Goal: Check status: Check status

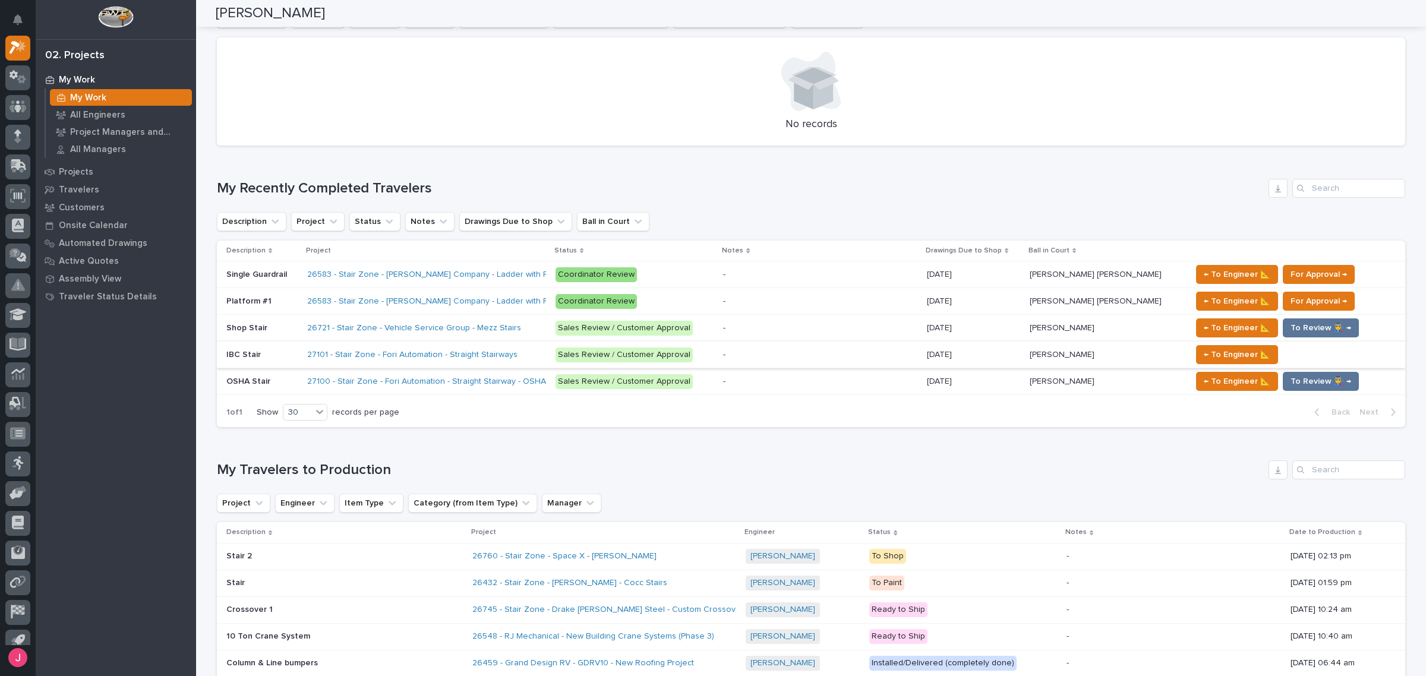
scroll to position [488, 0]
click at [758, 228] on div "Description Project Status Notes Drawings Due to Shop Ball in Court" at bounding box center [811, 222] width 1189 height 19
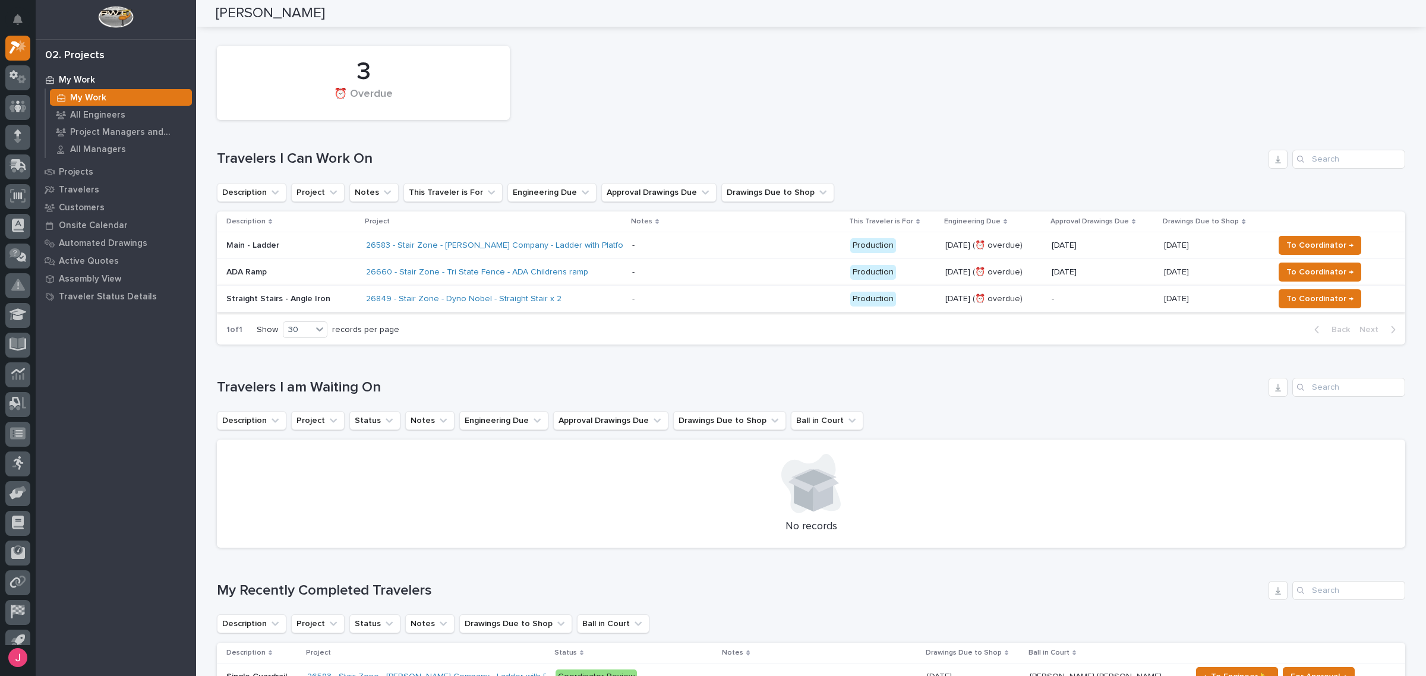
scroll to position [0, 0]
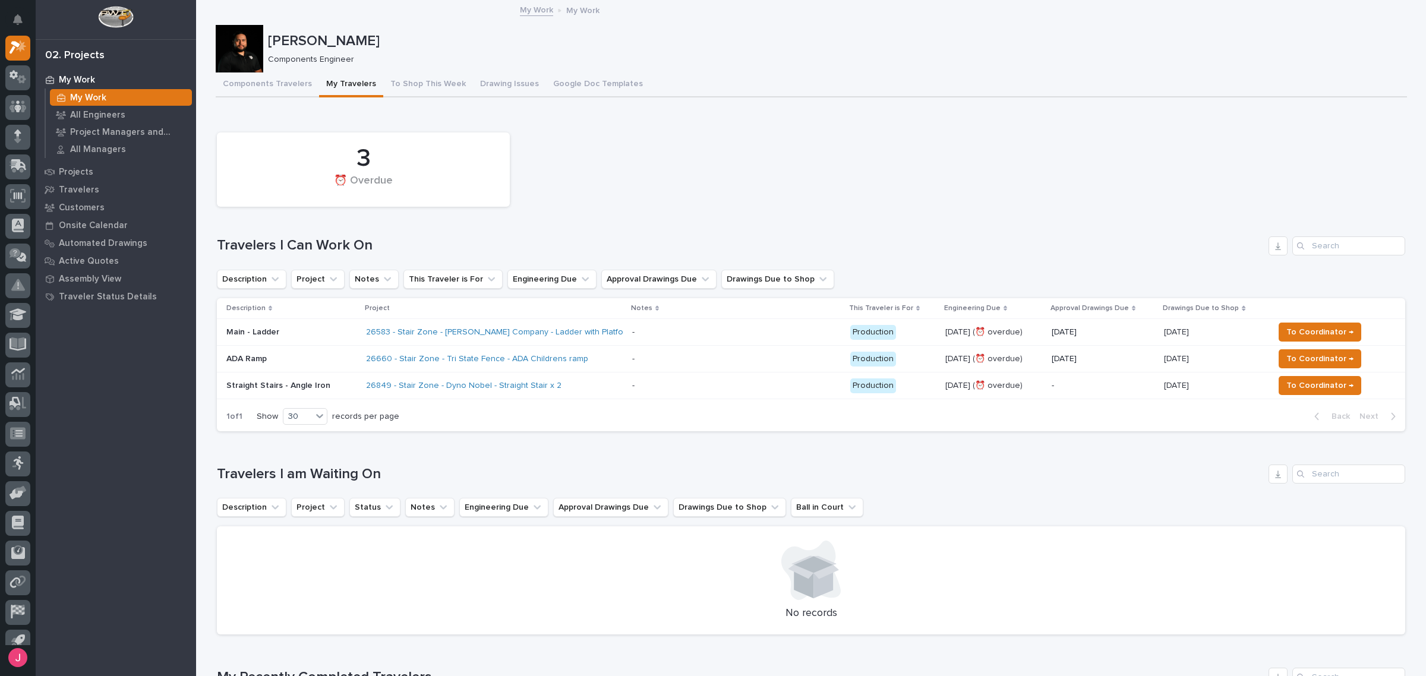
click at [732, 176] on div "3 ⏰ Overdue" at bounding box center [811, 170] width 1200 height 86
click at [703, 156] on div "3 ⏰ Overdue" at bounding box center [811, 170] width 1200 height 86
click at [704, 159] on div "3 ⏰ Overdue" at bounding box center [811, 170] width 1200 height 86
click at [705, 168] on div "3 ⏰ Overdue" at bounding box center [811, 170] width 1200 height 86
click at [711, 170] on div "3 ⏰ Overdue" at bounding box center [811, 170] width 1200 height 86
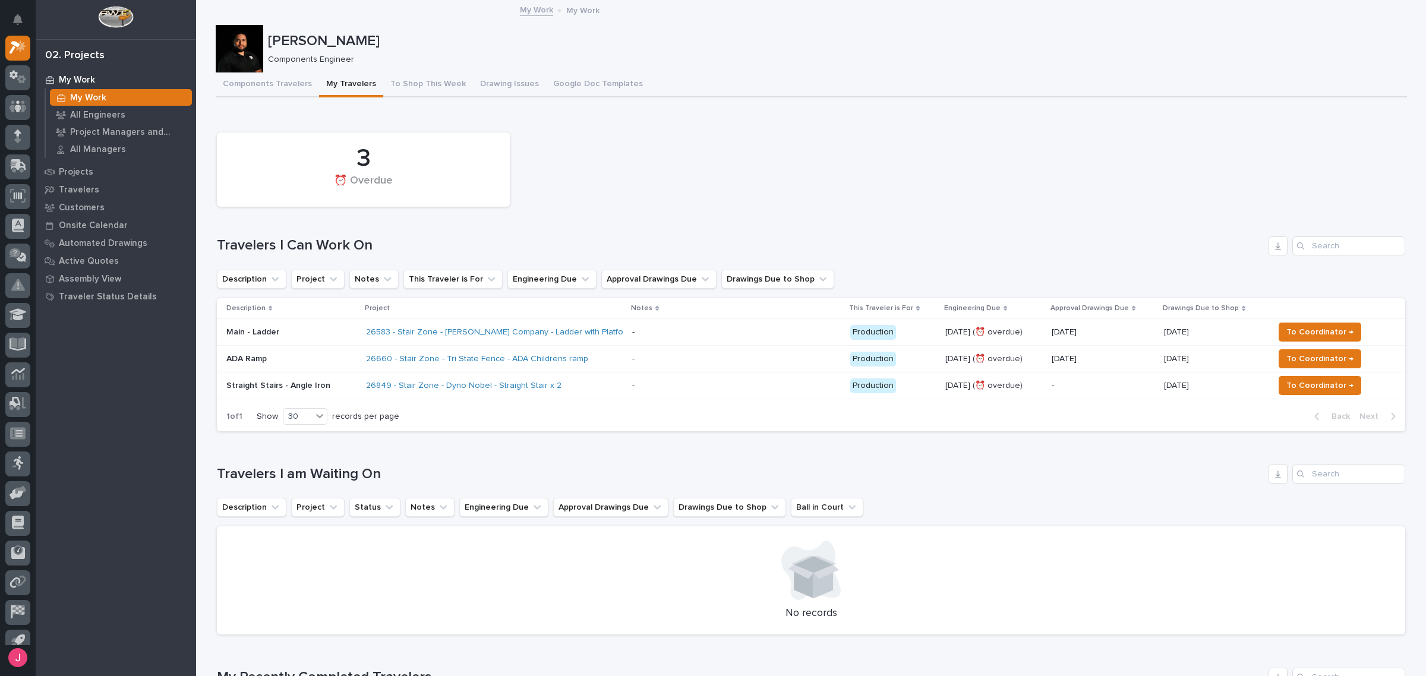
click at [728, 169] on div "3 ⏰ Overdue" at bounding box center [811, 170] width 1200 height 86
click at [752, 172] on div "3 ⏰ Overdue" at bounding box center [811, 170] width 1200 height 86
click at [866, 122] on div "Loading... Saving… 3 ⏰ Overdue Travelers I Can Work On Description Project Note…" at bounding box center [811, 277] width 1189 height 330
click at [860, 152] on div "3 ⏰ Overdue" at bounding box center [811, 170] width 1200 height 86
click at [842, 140] on div "3 ⏰ Overdue" at bounding box center [811, 170] width 1200 height 86
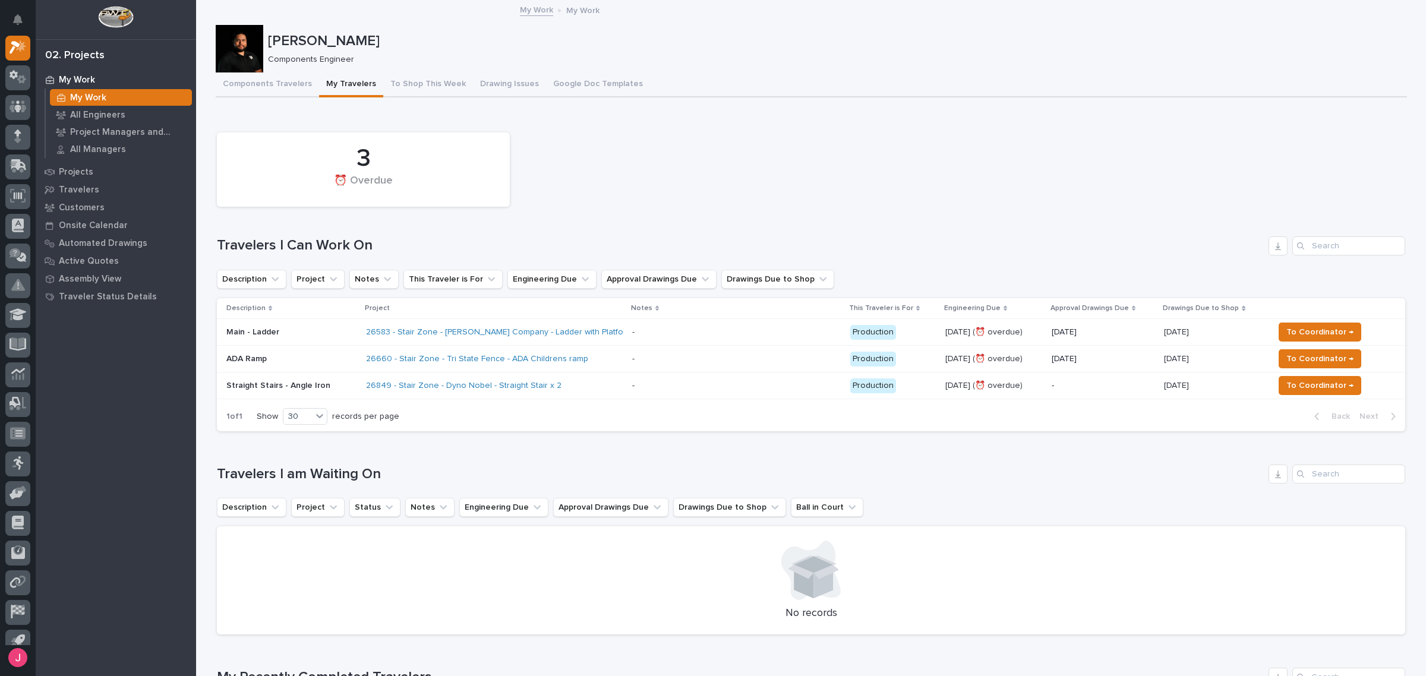
click at [1055, 194] on div "3 ⏰ Overdue" at bounding box center [811, 170] width 1200 height 86
click at [1183, 37] on p "[PERSON_NAME]" at bounding box center [835, 41] width 1134 height 17
drag, startPoint x: 1353, startPoint y: 16, endPoint x: 1358, endPoint y: 23, distance: 8.1
drag, startPoint x: 1218, startPoint y: 113, endPoint x: 527, endPoint y: 122, distance: 691.8
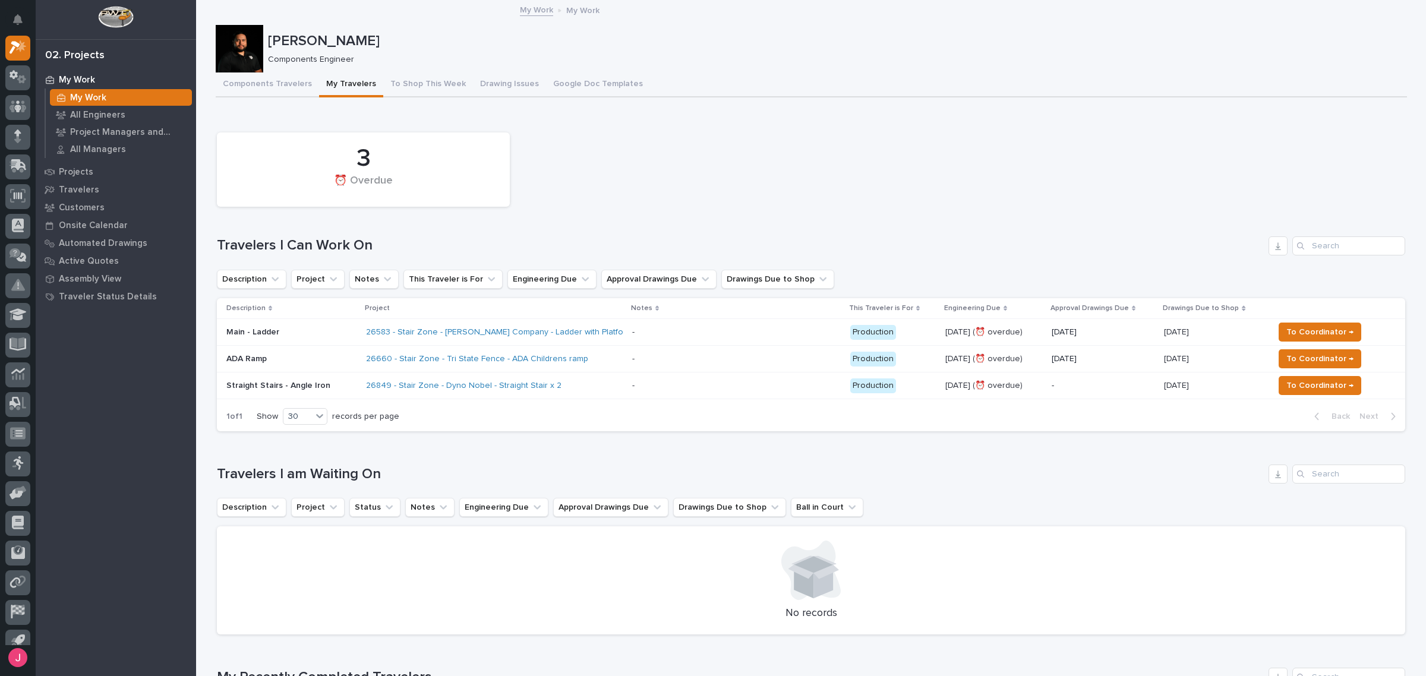
click at [1217, 113] on div "Loading... Saving… 3 ⏰ Overdue Travelers I Can Work On Description Project Note…" at bounding box center [811, 277] width 1189 height 330
drag, startPoint x: 265, startPoint y: 39, endPoint x: 372, endPoint y: 43, distance: 107.0
click at [355, 42] on p "[PERSON_NAME]" at bounding box center [835, 41] width 1134 height 17
click at [394, 45] on p "[PERSON_NAME]" at bounding box center [835, 41] width 1134 height 17
drag, startPoint x: 289, startPoint y: 37, endPoint x: 358, endPoint y: 40, distance: 69.0
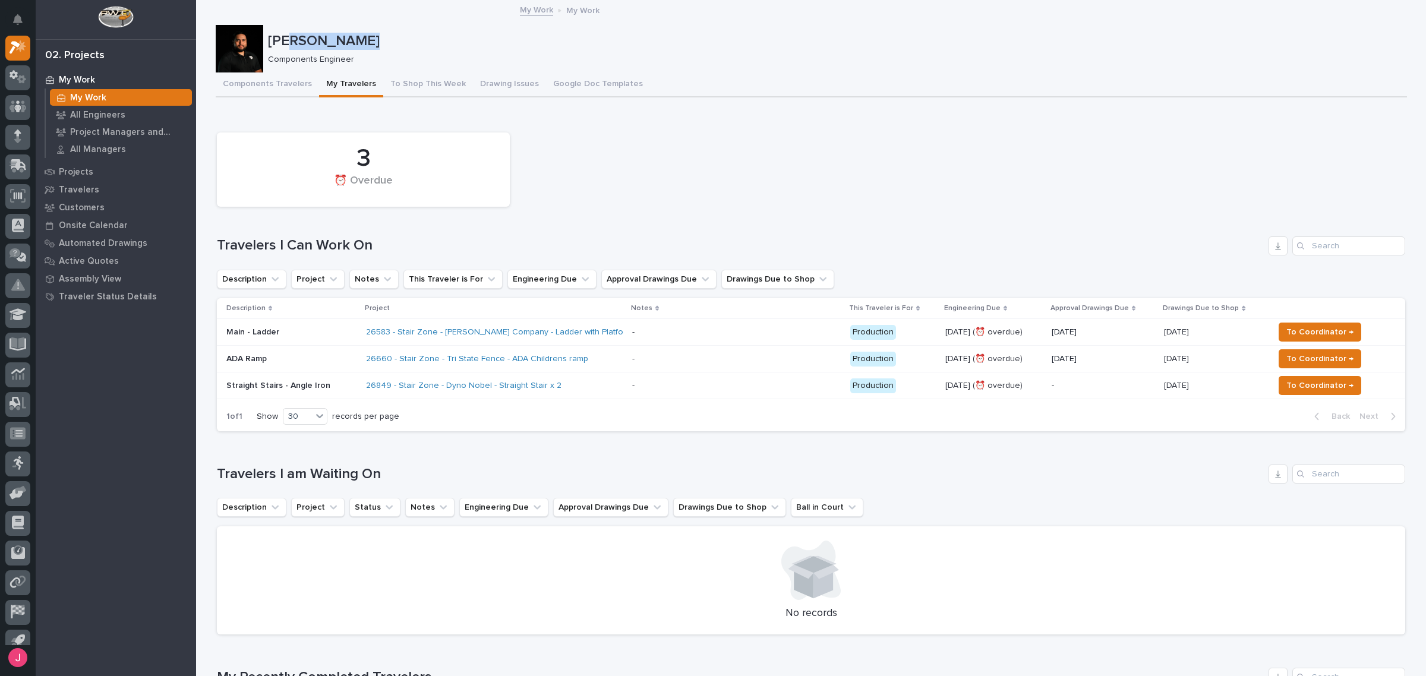
click at [358, 40] on p "[PERSON_NAME]" at bounding box center [835, 41] width 1134 height 17
drag, startPoint x: 335, startPoint y: 40, endPoint x: 343, endPoint y: 40, distance: 8.3
click at [343, 40] on p "[PERSON_NAME]" at bounding box center [835, 41] width 1134 height 17
click at [349, 40] on p "[PERSON_NAME]" at bounding box center [835, 41] width 1134 height 17
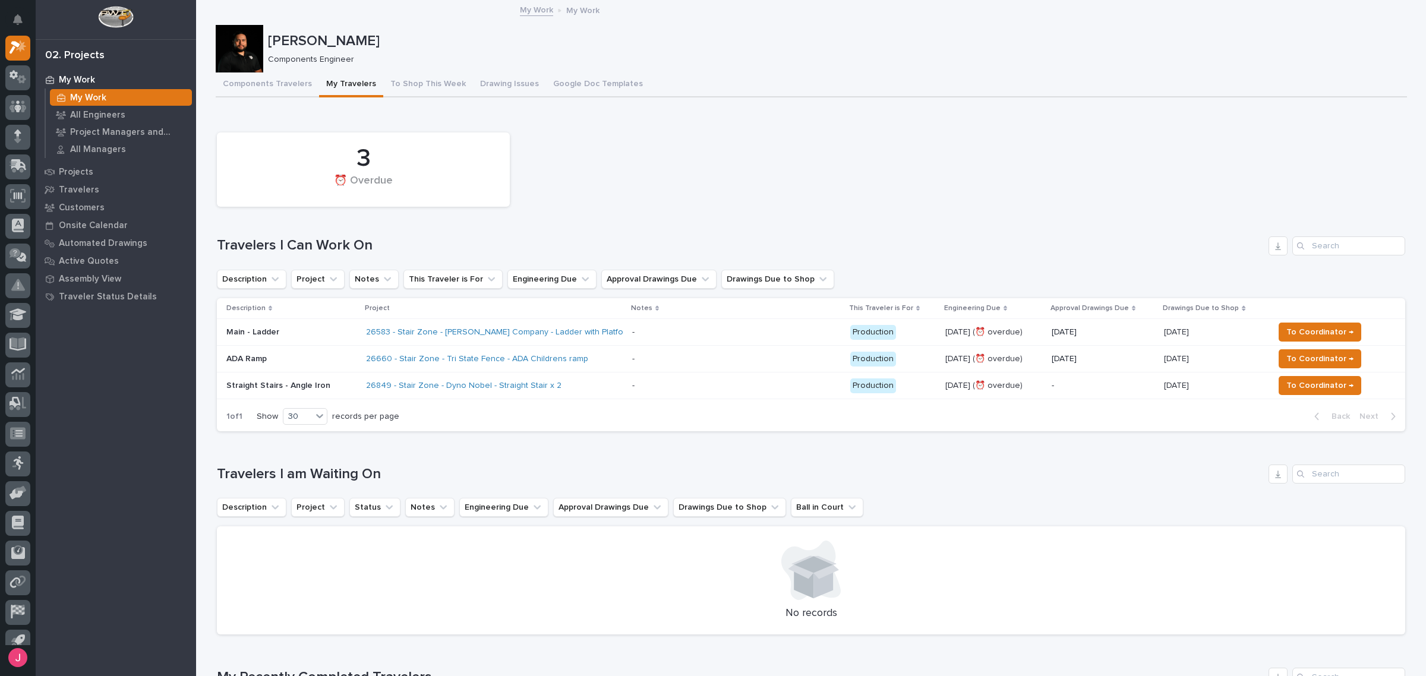
drag, startPoint x: 1007, startPoint y: 108, endPoint x: 1000, endPoint y: 111, distance: 7.7
click at [733, 155] on div "3 ⏰ Overdue" at bounding box center [811, 170] width 1200 height 86
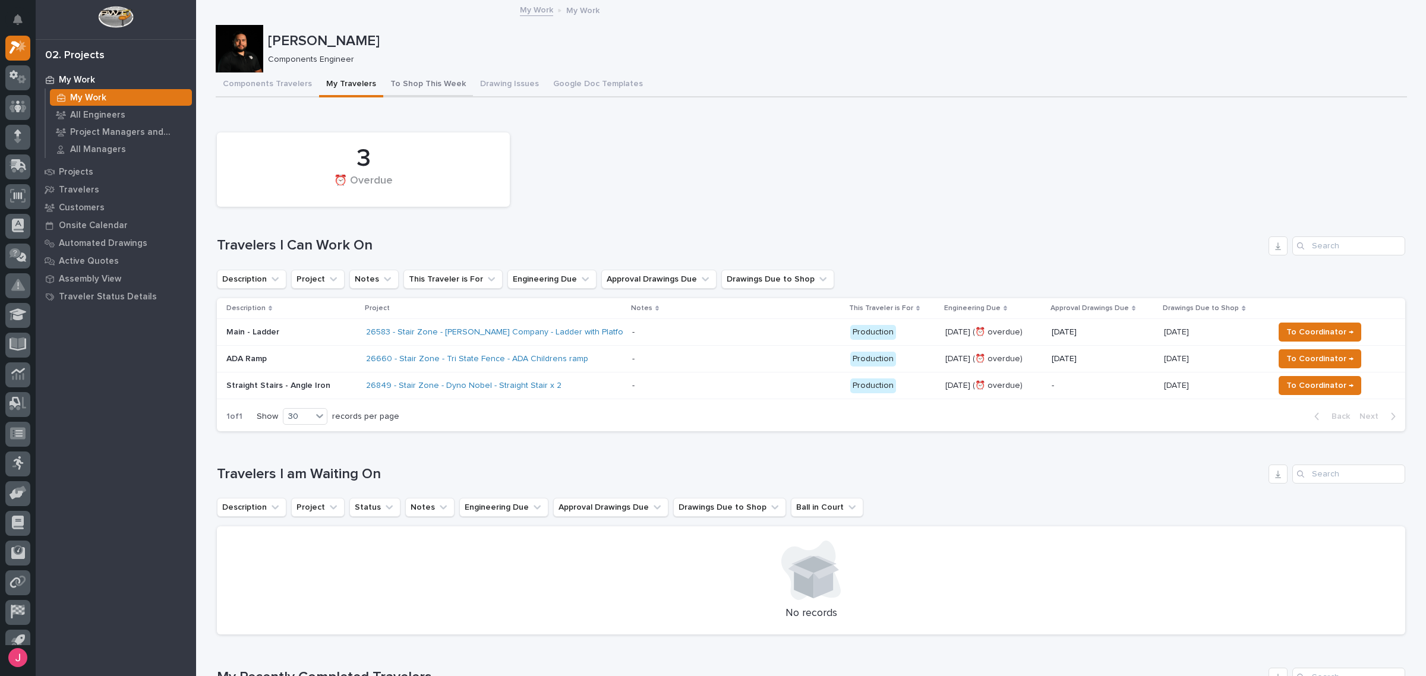
click at [416, 78] on button "To Shop This Week" at bounding box center [428, 84] width 90 height 25
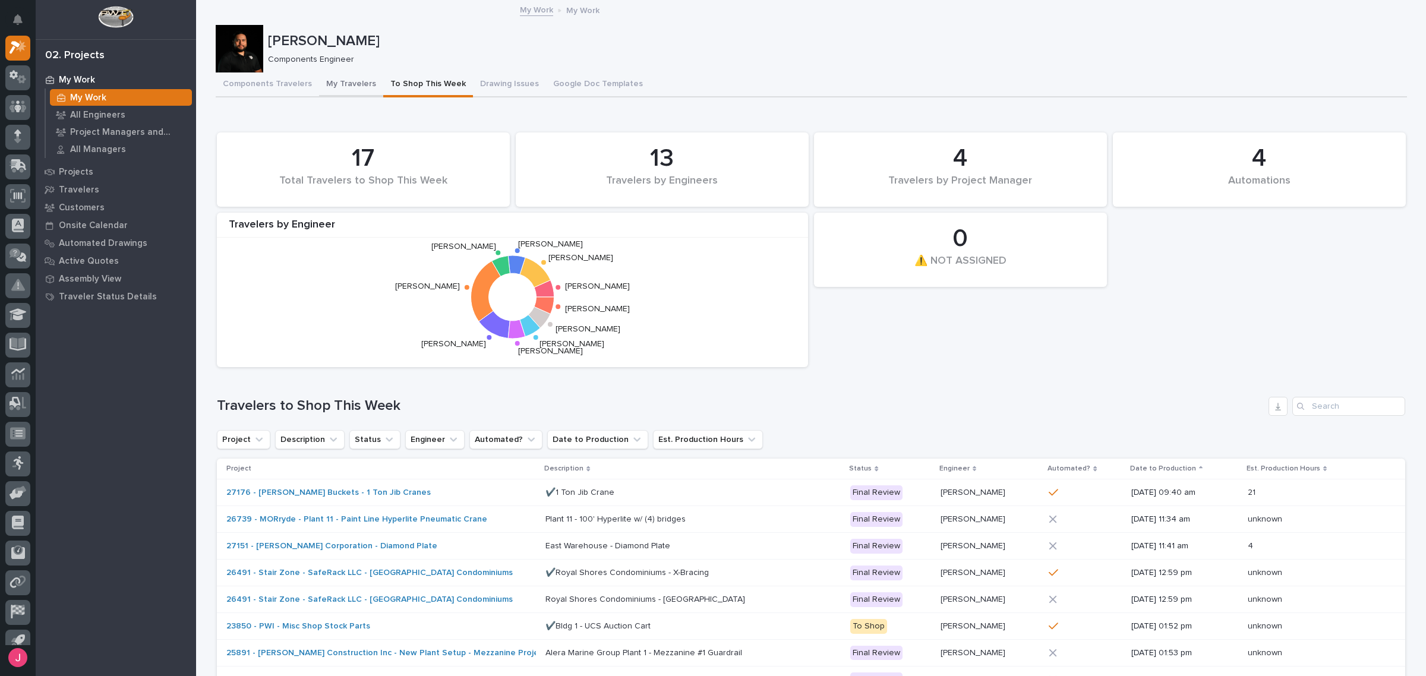
click at [319, 86] on button "My Travelers" at bounding box center [351, 84] width 64 height 25
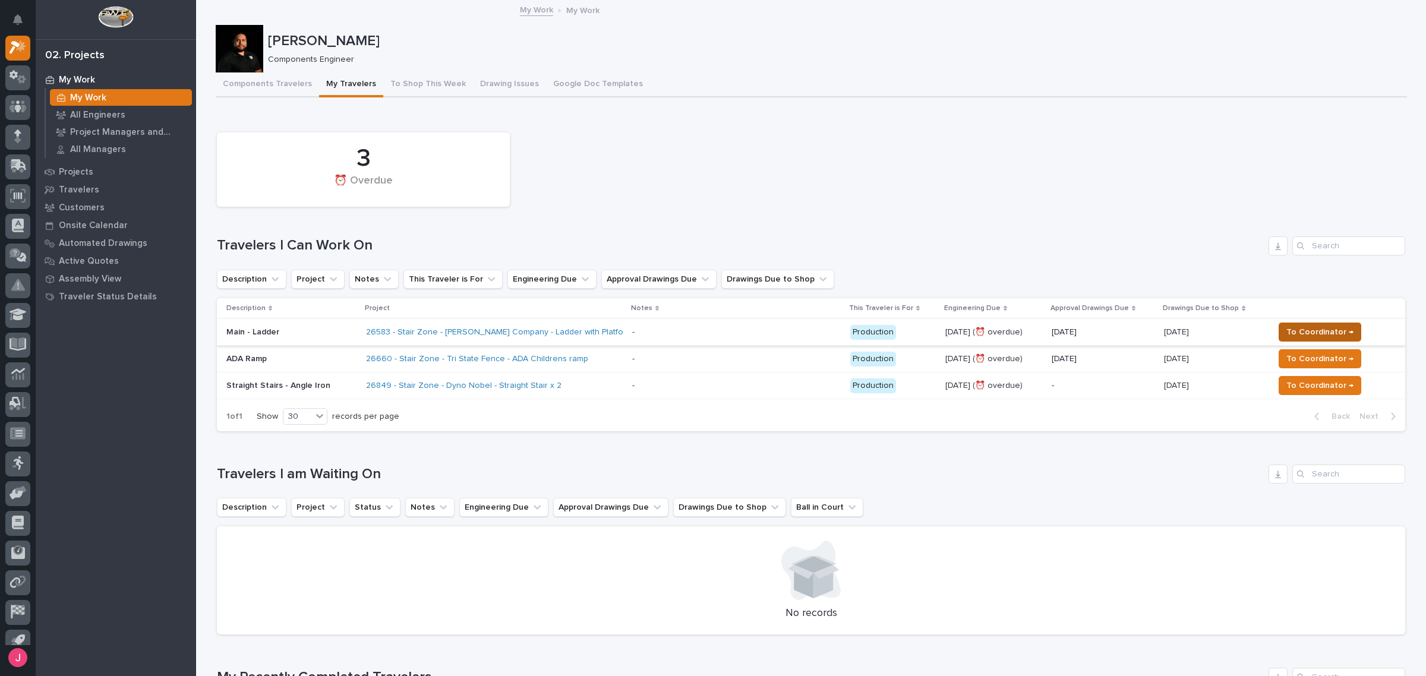
click at [1300, 327] on span "To Coordinator →" at bounding box center [1320, 332] width 67 height 14
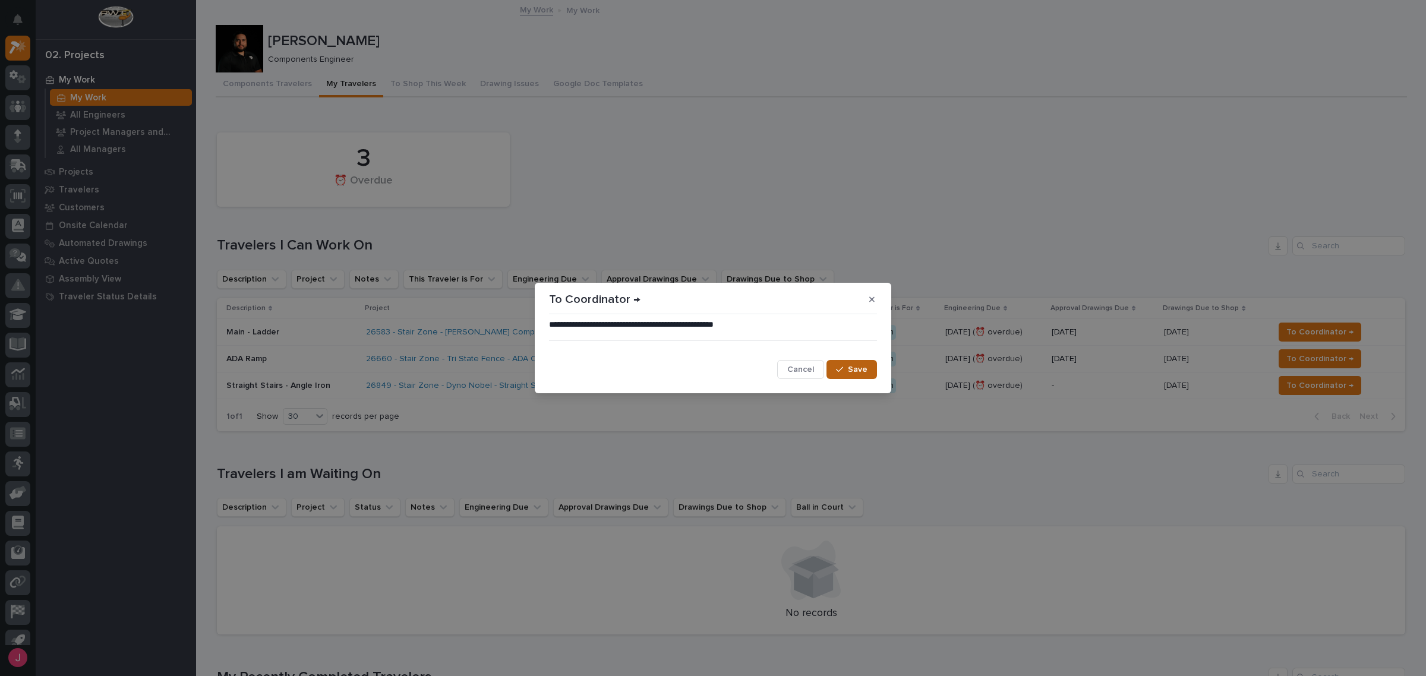
click at [842, 366] on icon "button" at bounding box center [839, 369] width 7 height 8
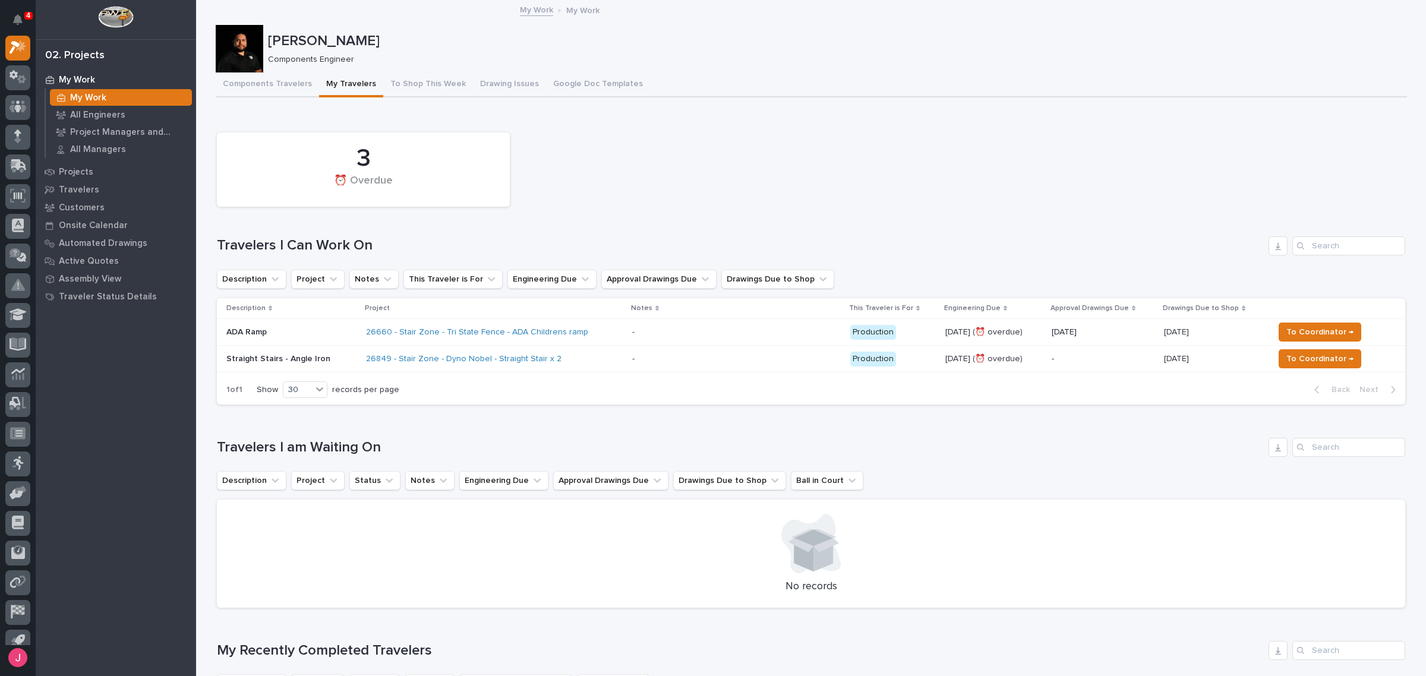
click at [808, 185] on div "3 ⏰ Overdue" at bounding box center [811, 170] width 1200 height 86
click at [862, 134] on div "3 ⏰ Overdue" at bounding box center [811, 170] width 1200 height 86
click at [643, 120] on div "Loading... Saving… 3 ⏰ Overdue Travelers I Can Work On Description Project Note…" at bounding box center [811, 263] width 1189 height 303
